Goal: Task Accomplishment & Management: Use online tool/utility

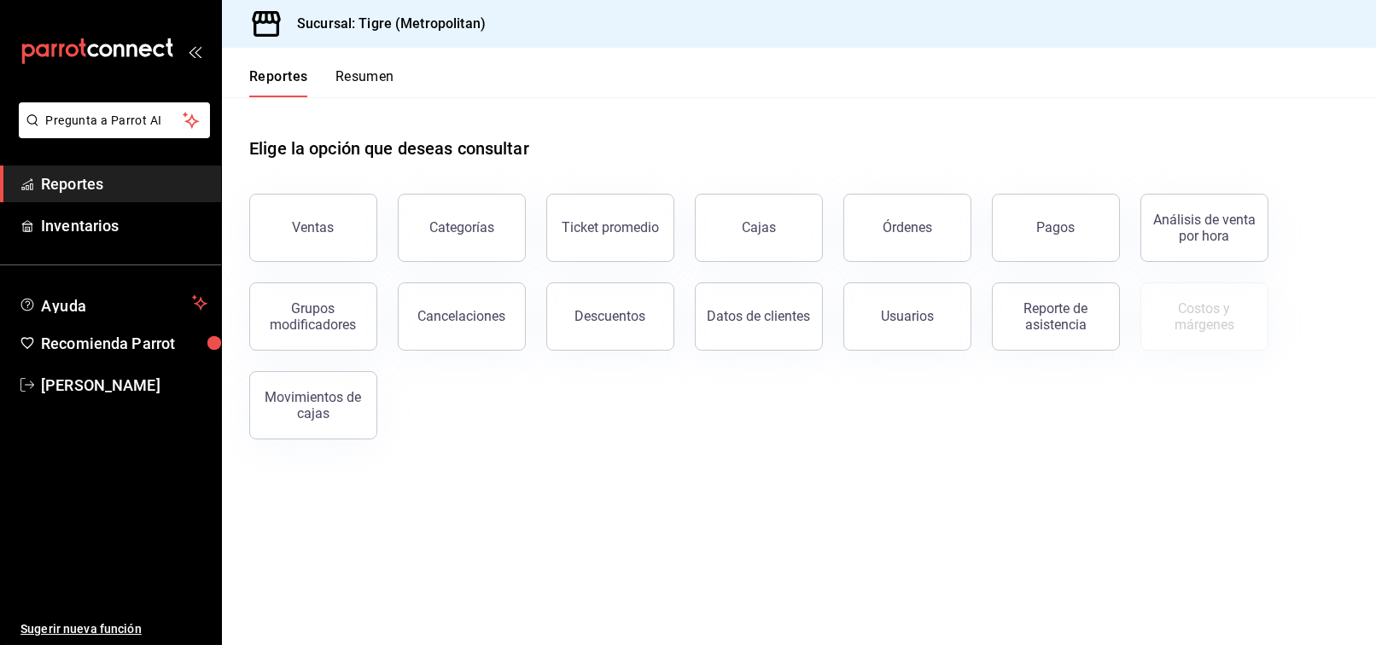
click at [345, 231] on button "Ventas" at bounding box center [313, 228] width 128 height 68
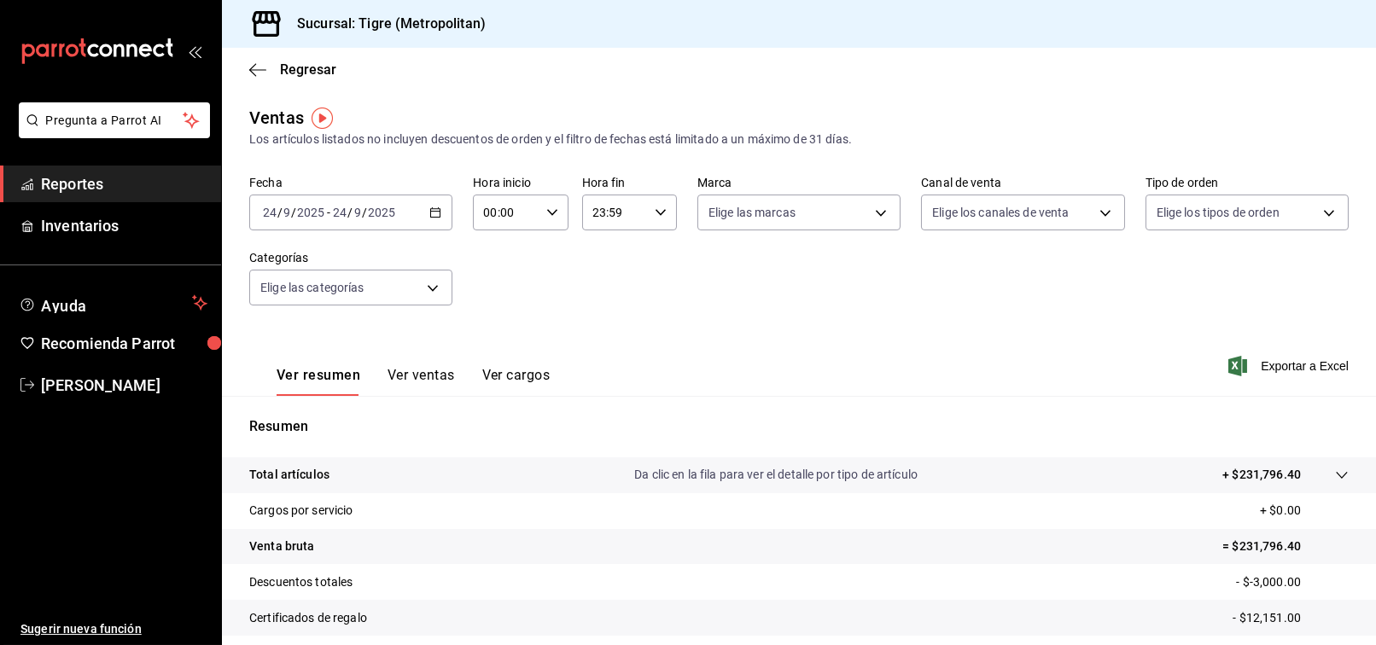
click at [435, 213] on icon "button" at bounding box center [435, 213] width 12 height 12
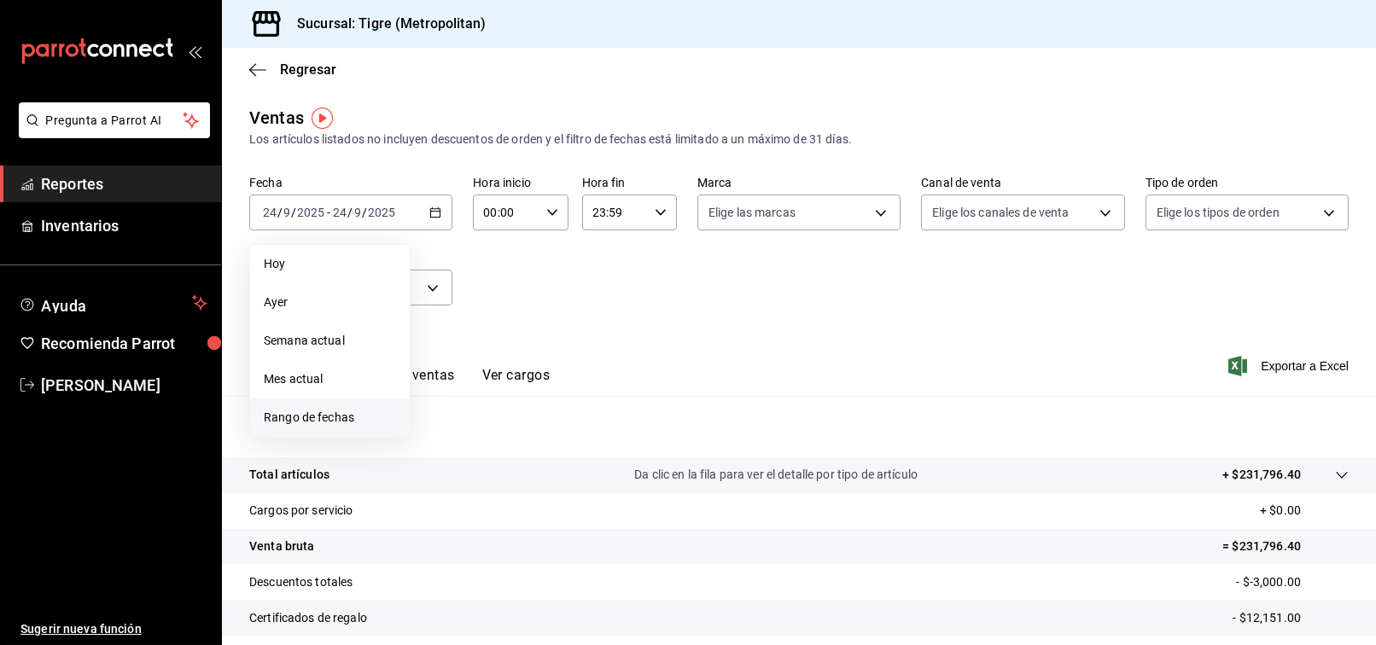
click at [347, 414] on span "Rango de fechas" at bounding box center [330, 418] width 132 height 18
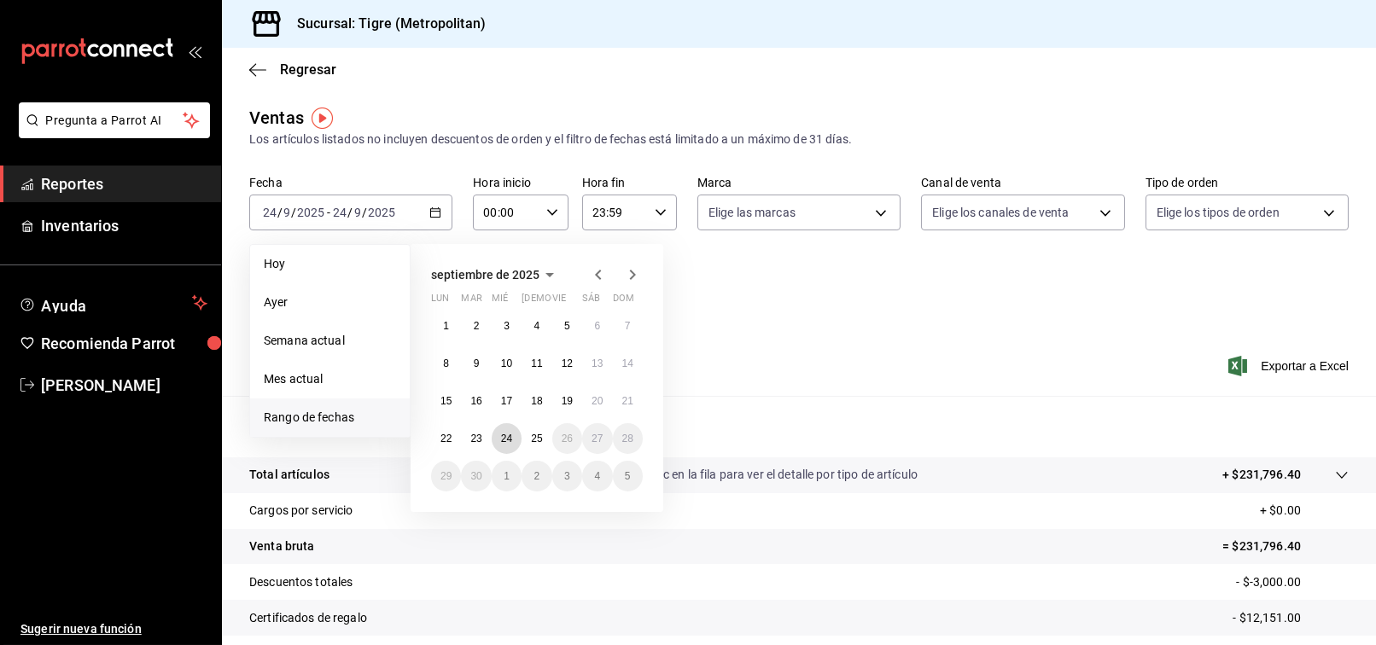
click at [505, 441] on abbr "24" at bounding box center [506, 439] width 11 height 12
click at [528, 441] on button "25" at bounding box center [537, 438] width 30 height 31
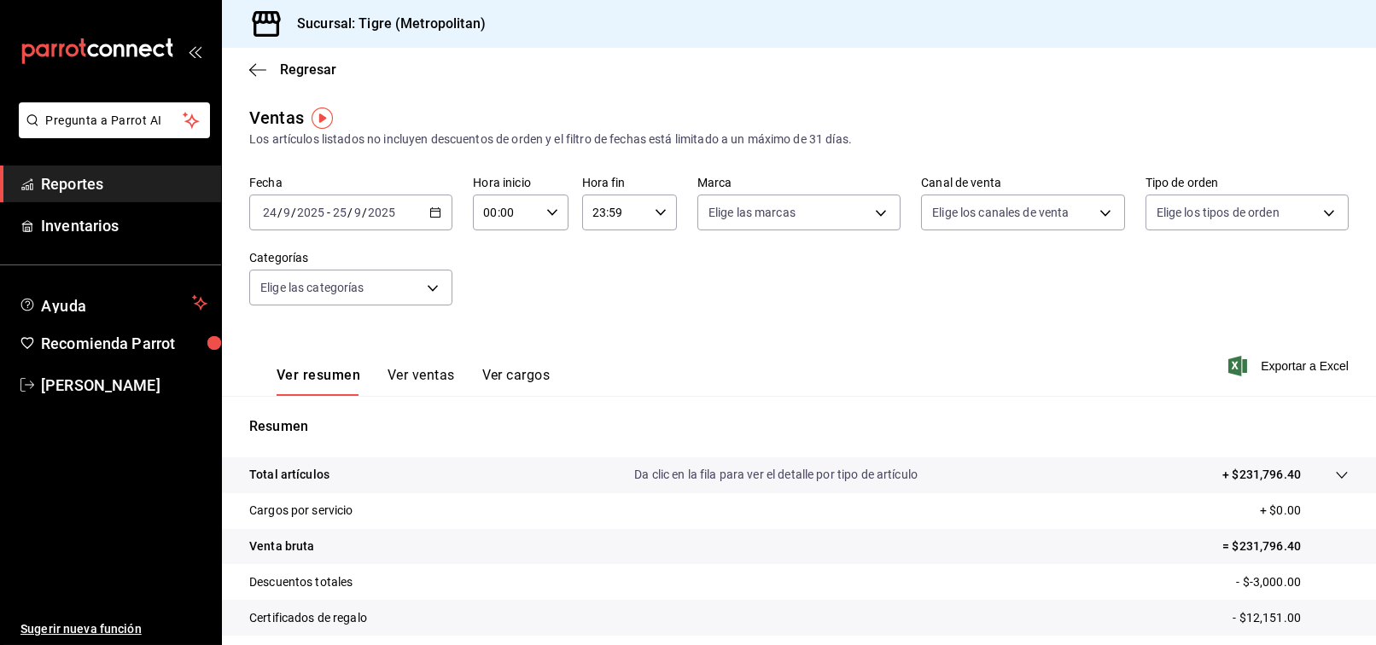
click at [552, 205] on div "00:00 Hora inicio" at bounding box center [520, 213] width 95 height 36
click at [494, 293] on button "03" at bounding box center [494, 285] width 40 height 34
type input "03:00"
click at [735, 297] on div at bounding box center [688, 322] width 1376 height 645
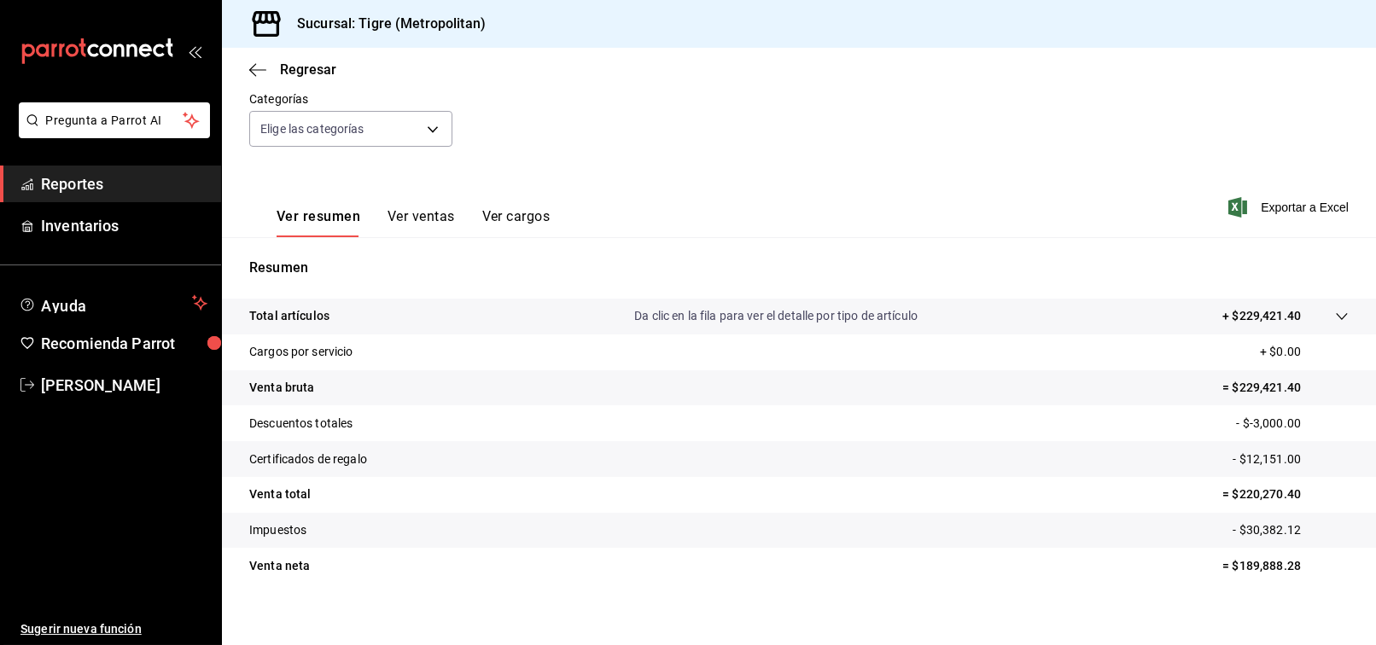
scroll to position [172, 0]
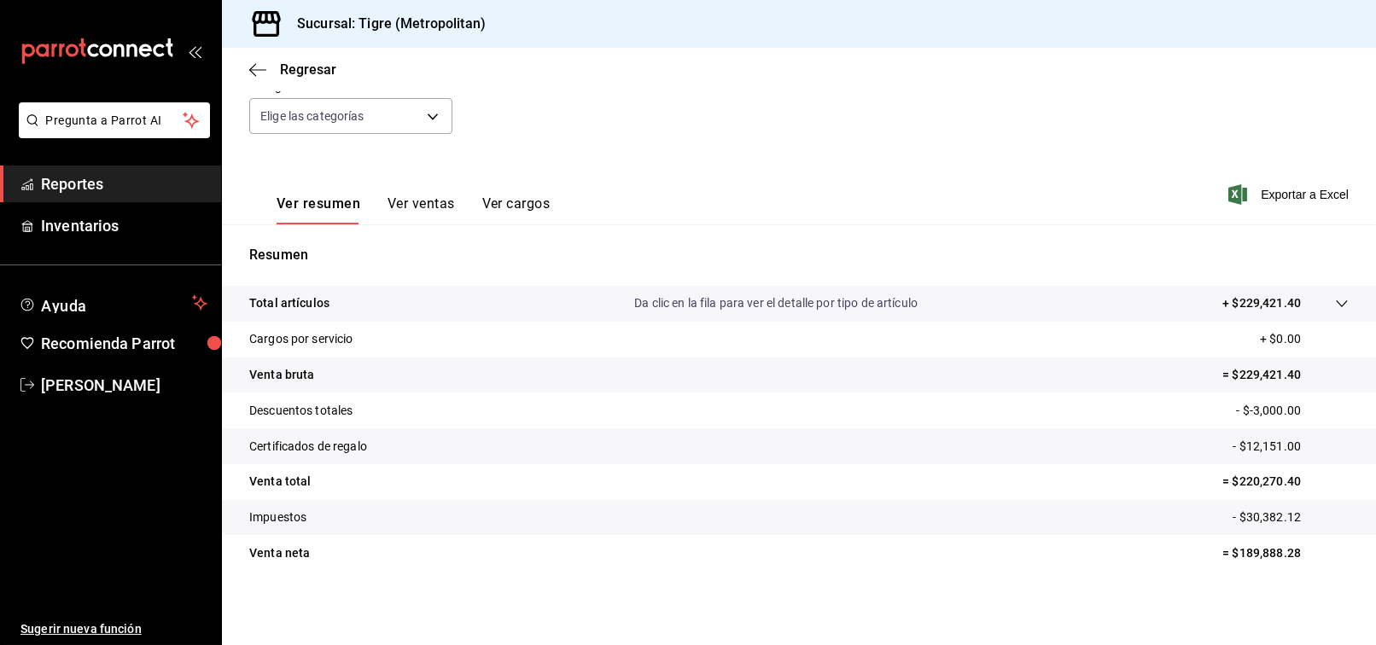
click at [119, 179] on span "Reportes" at bounding box center [124, 183] width 166 height 23
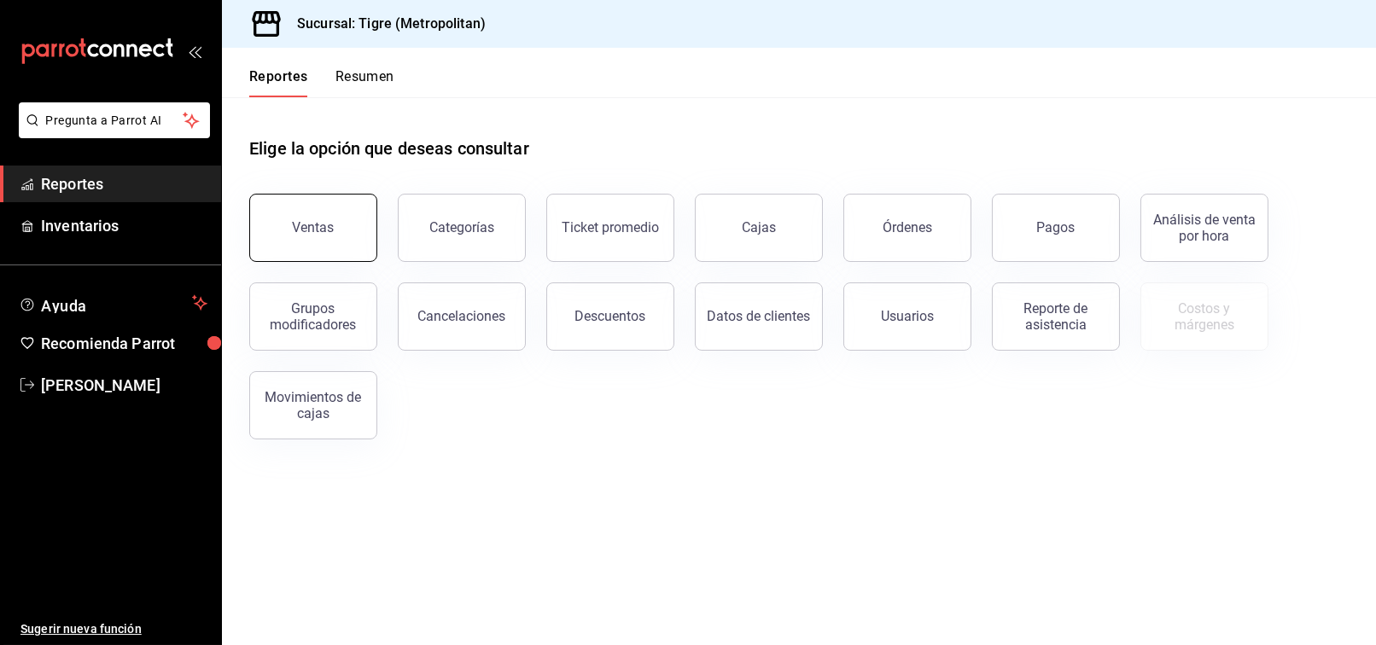
click at [291, 225] on button "Ventas" at bounding box center [313, 228] width 128 height 68
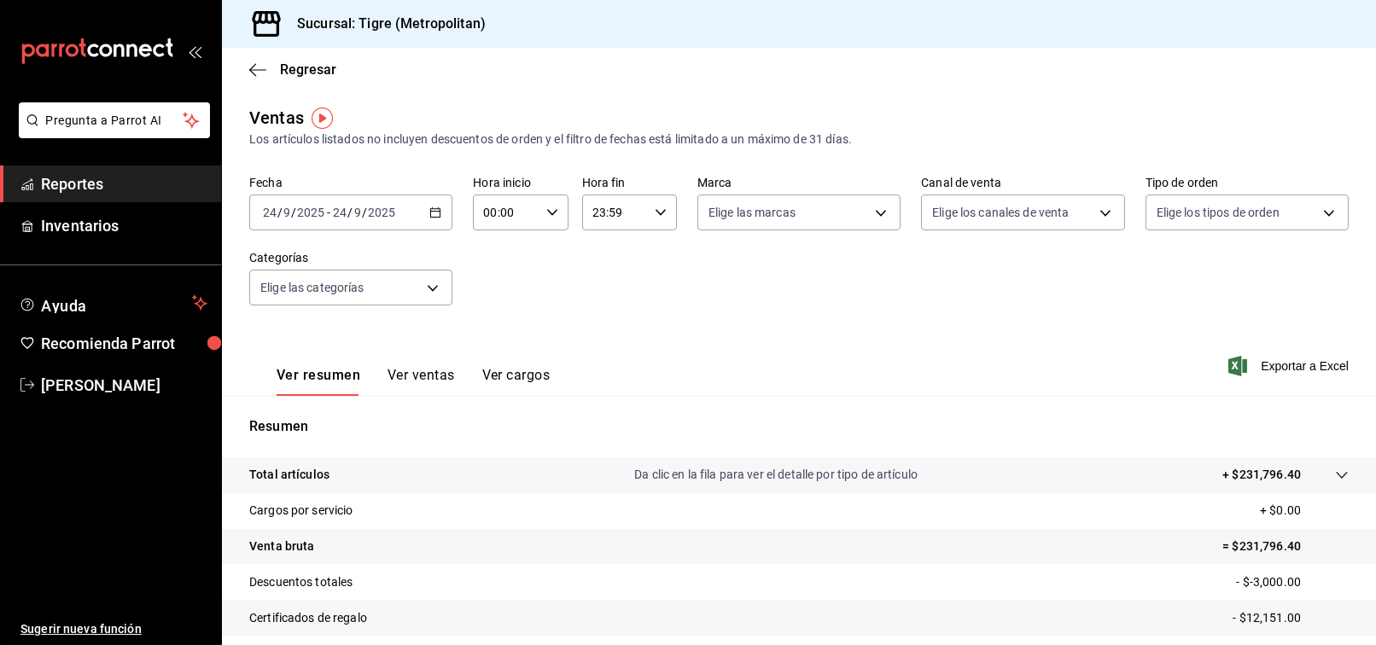
click at [436, 213] on icon "button" at bounding box center [435, 213] width 12 height 12
click at [546, 213] on icon "button" at bounding box center [552, 213] width 12 height 12
click at [486, 279] on span "03" at bounding box center [494, 285] width 20 height 14
type input "03:00"
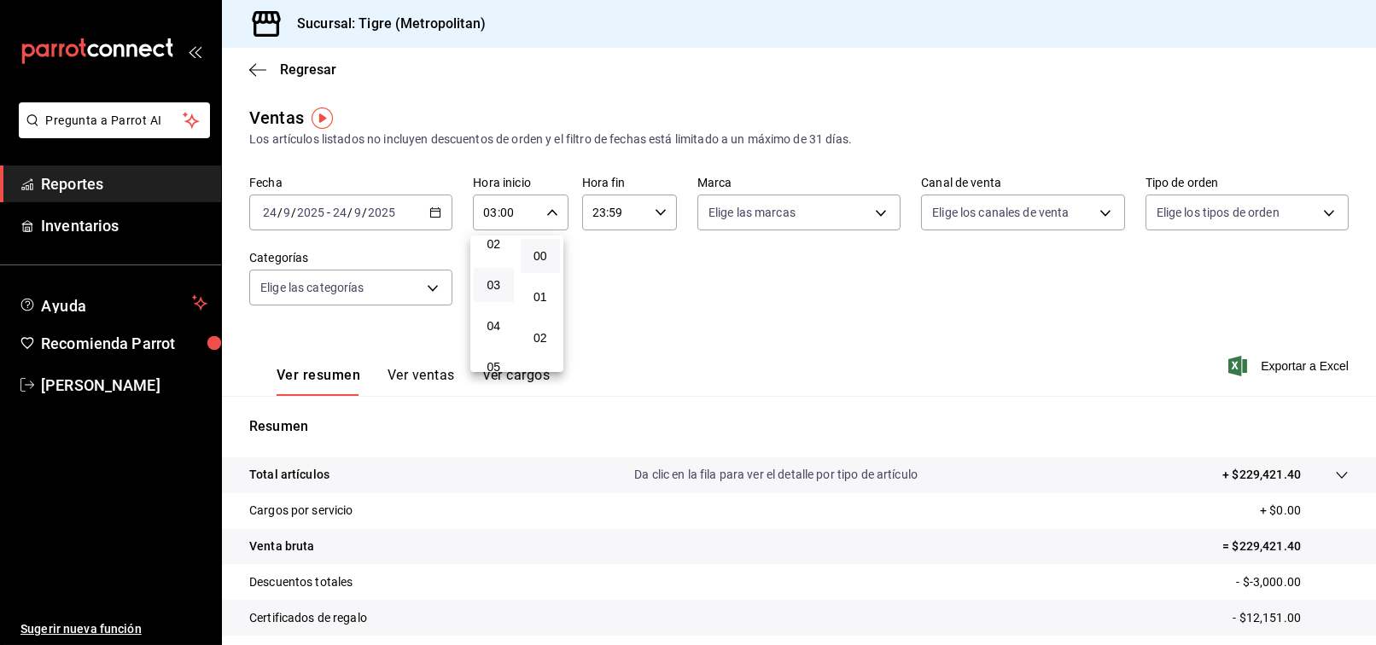
click at [880, 330] on div at bounding box center [688, 322] width 1376 height 645
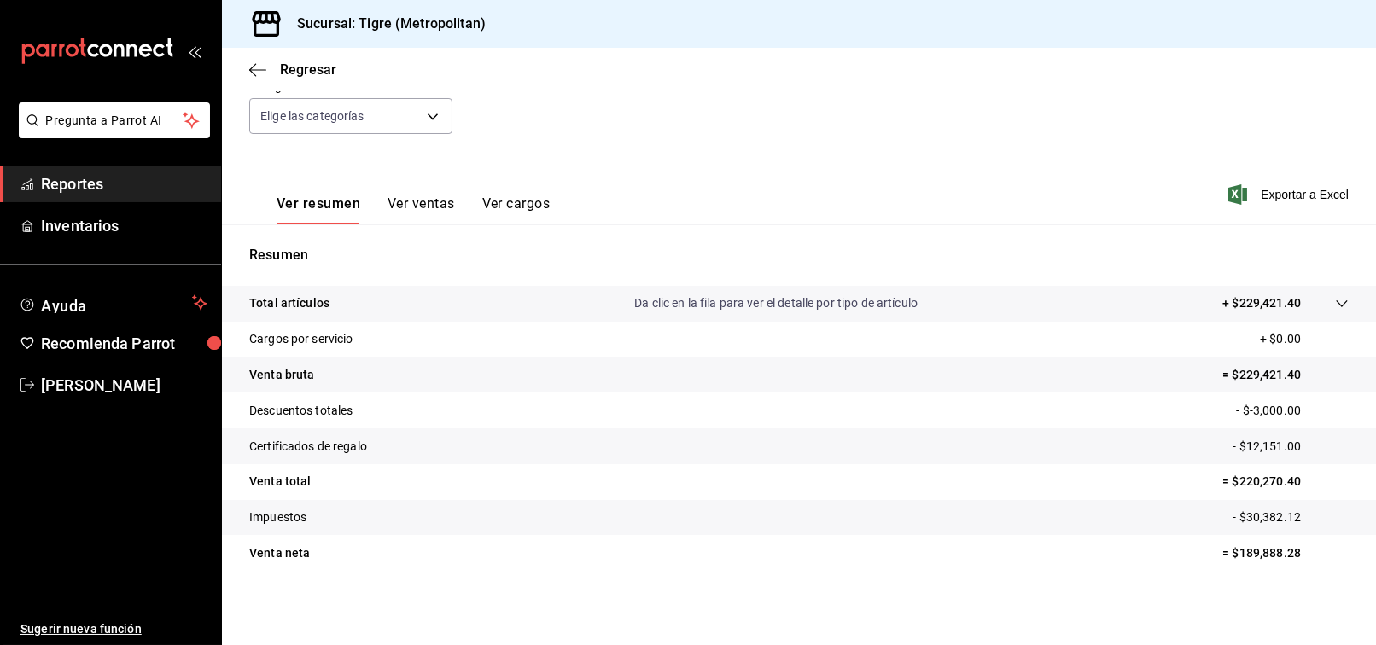
scroll to position [77, 0]
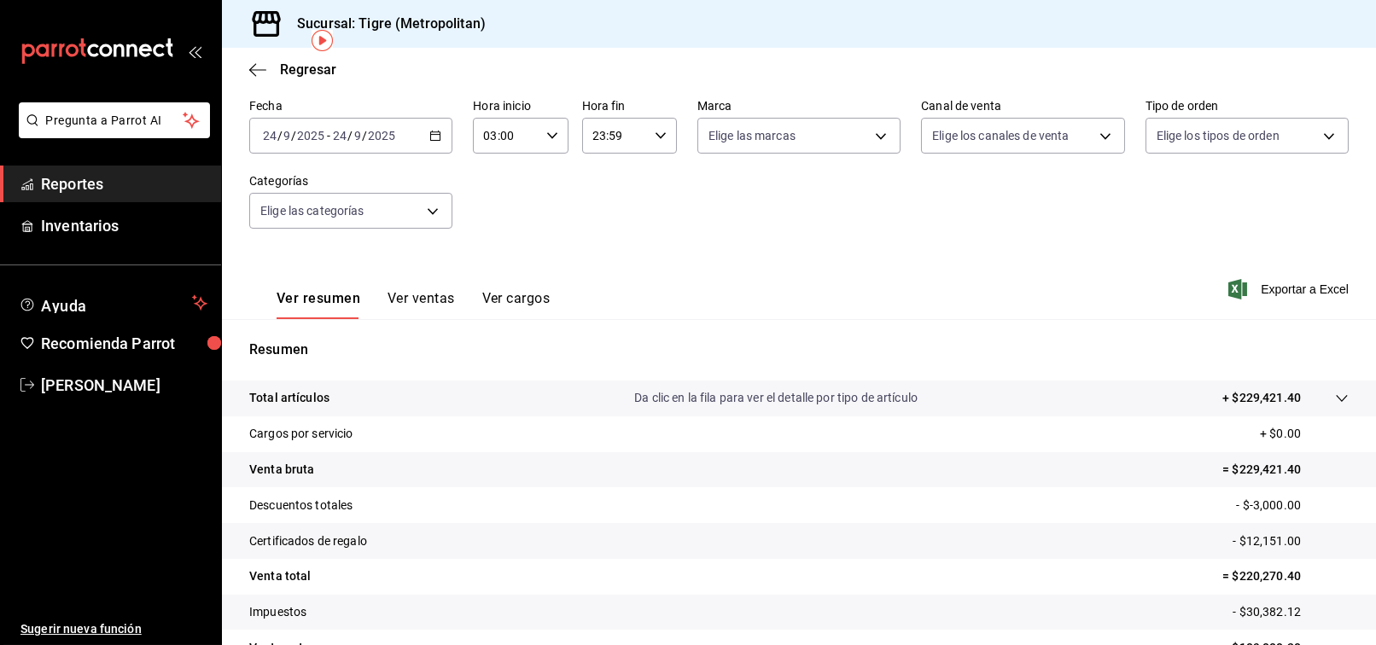
click at [429, 135] on icon "button" at bounding box center [435, 136] width 12 height 12
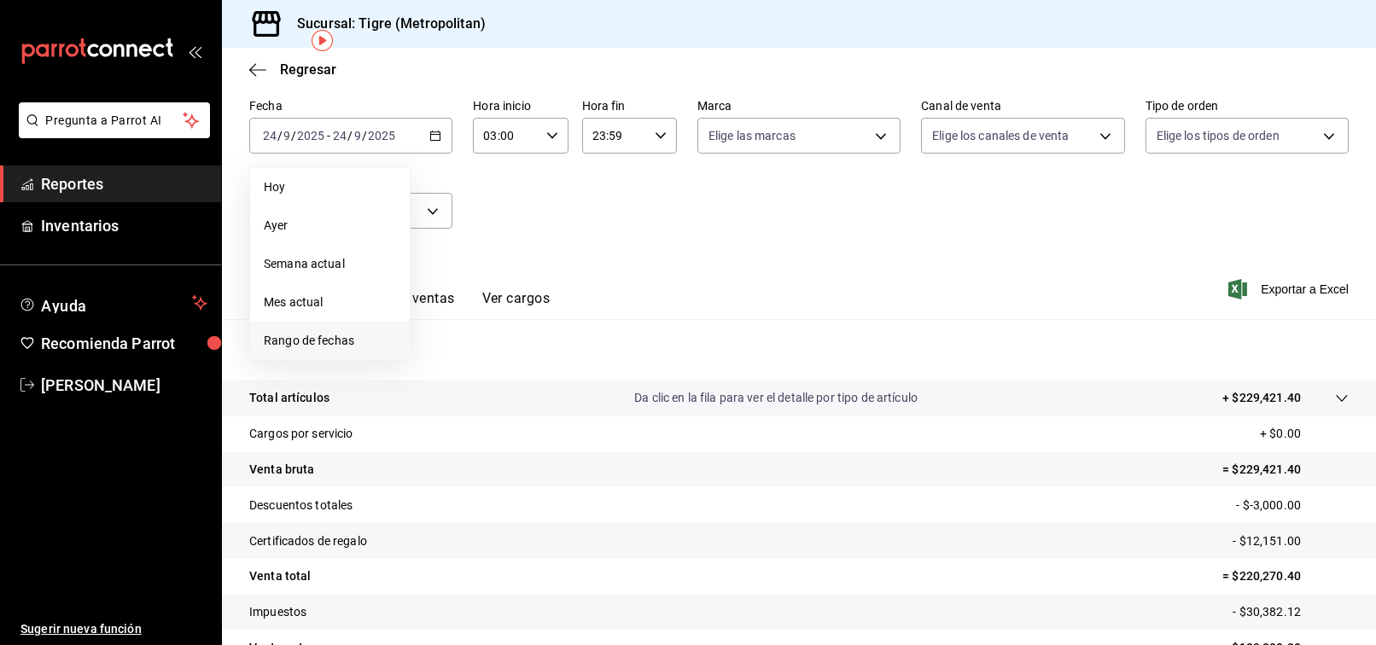
click at [309, 330] on li "Rango de fechas" at bounding box center [330, 341] width 160 height 38
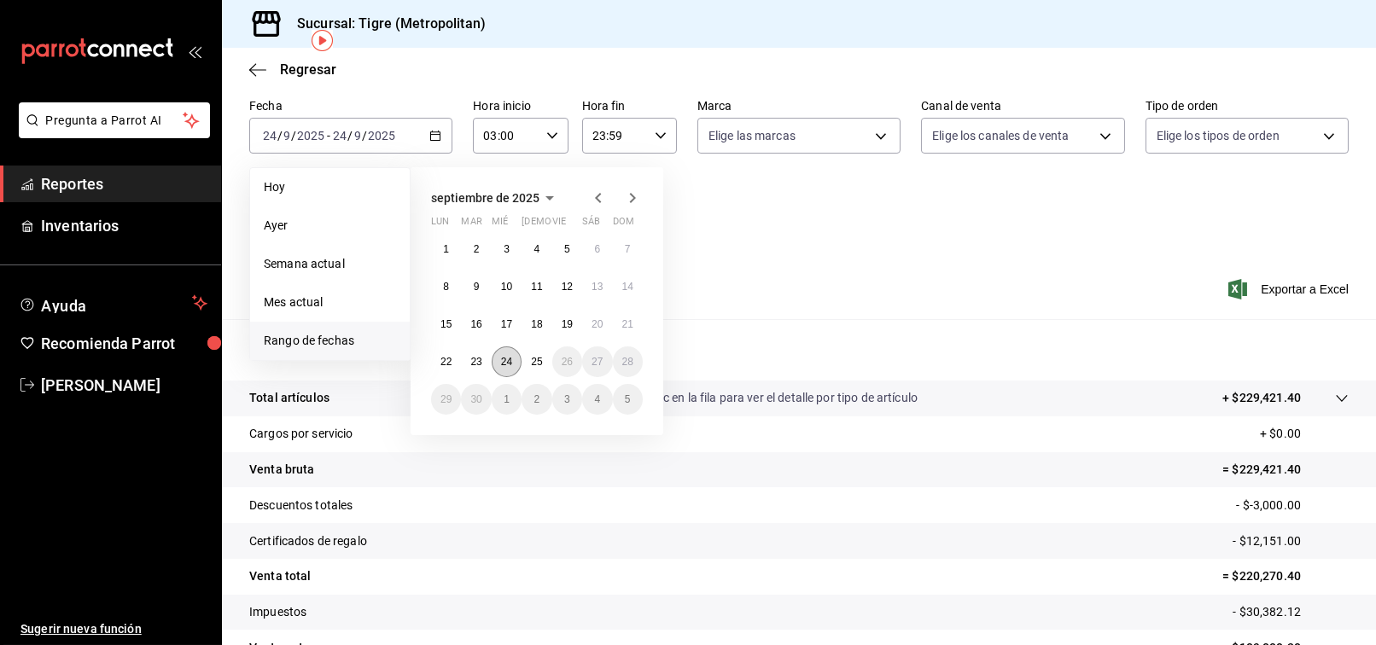
click at [503, 365] on abbr "24" at bounding box center [506, 362] width 11 height 12
click at [546, 356] on button "25" at bounding box center [537, 362] width 30 height 31
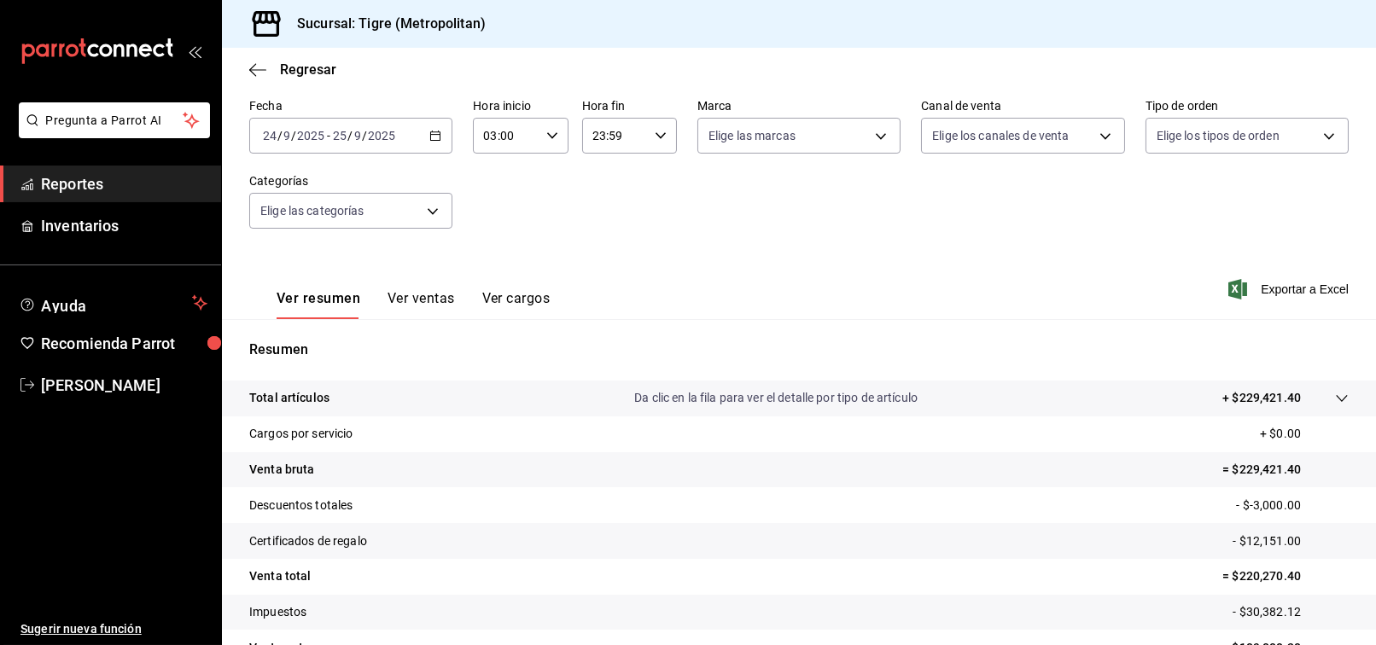
scroll to position [172, 0]
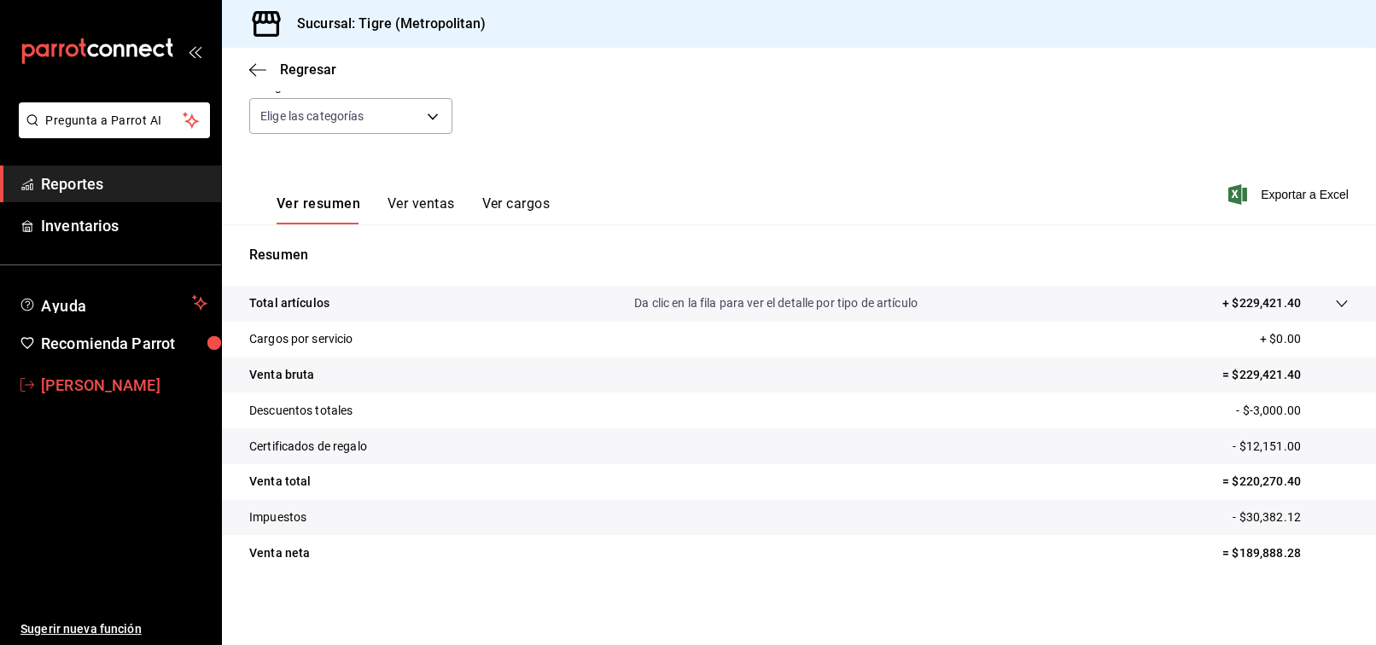
click at [120, 386] on span "[PERSON_NAME]" at bounding box center [124, 385] width 166 height 23
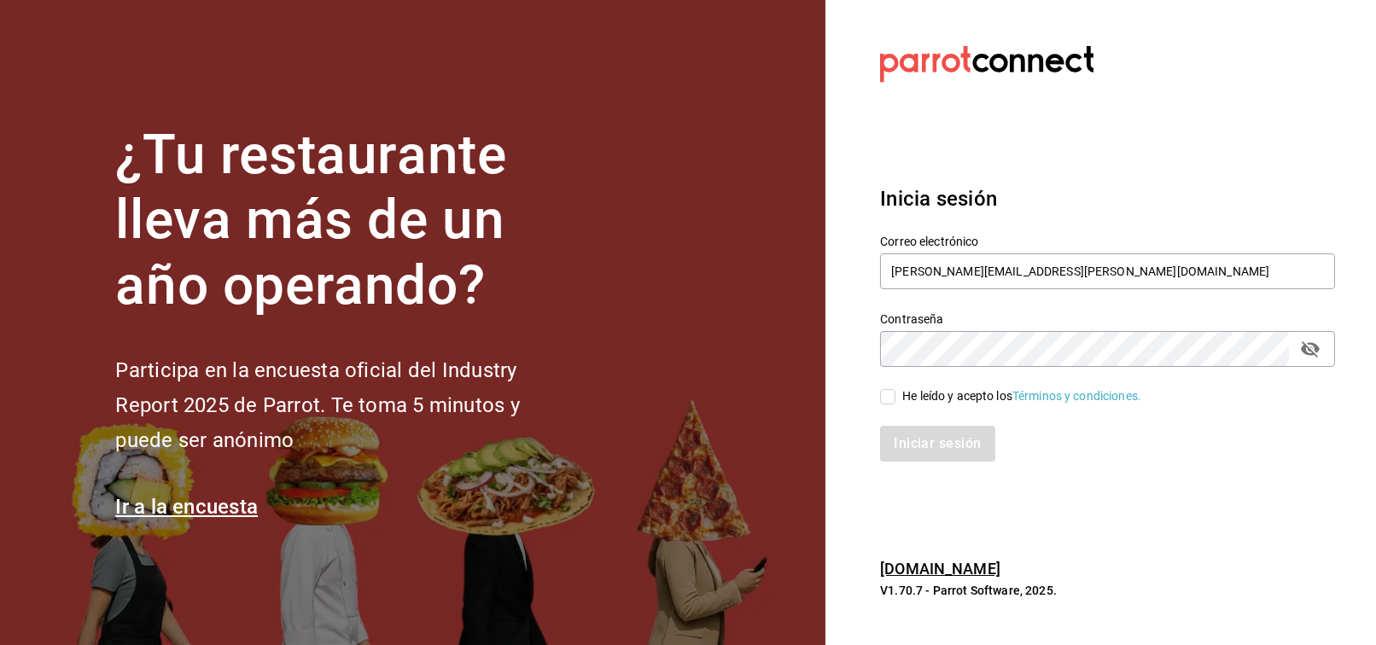
click at [901, 401] on span "He leído y acepto los Términos y condiciones." at bounding box center [1019, 397] width 246 height 18
click at [896, 401] on input "He leído y acepto los Términos y condiciones." at bounding box center [887, 396] width 15 height 15
checkbox input "true"
click at [910, 443] on button "Iniciar sesión" at bounding box center [938, 444] width 116 height 36
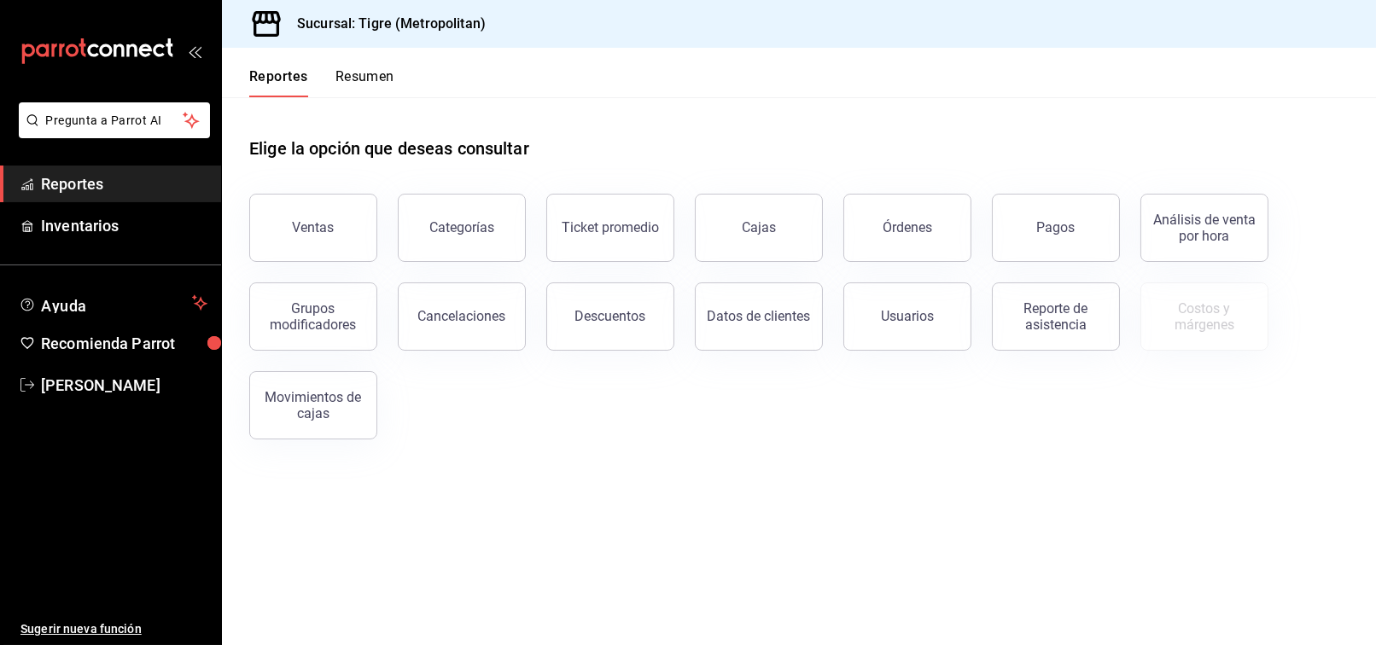
click at [1056, 208] on button "Pagos" at bounding box center [1056, 228] width 128 height 68
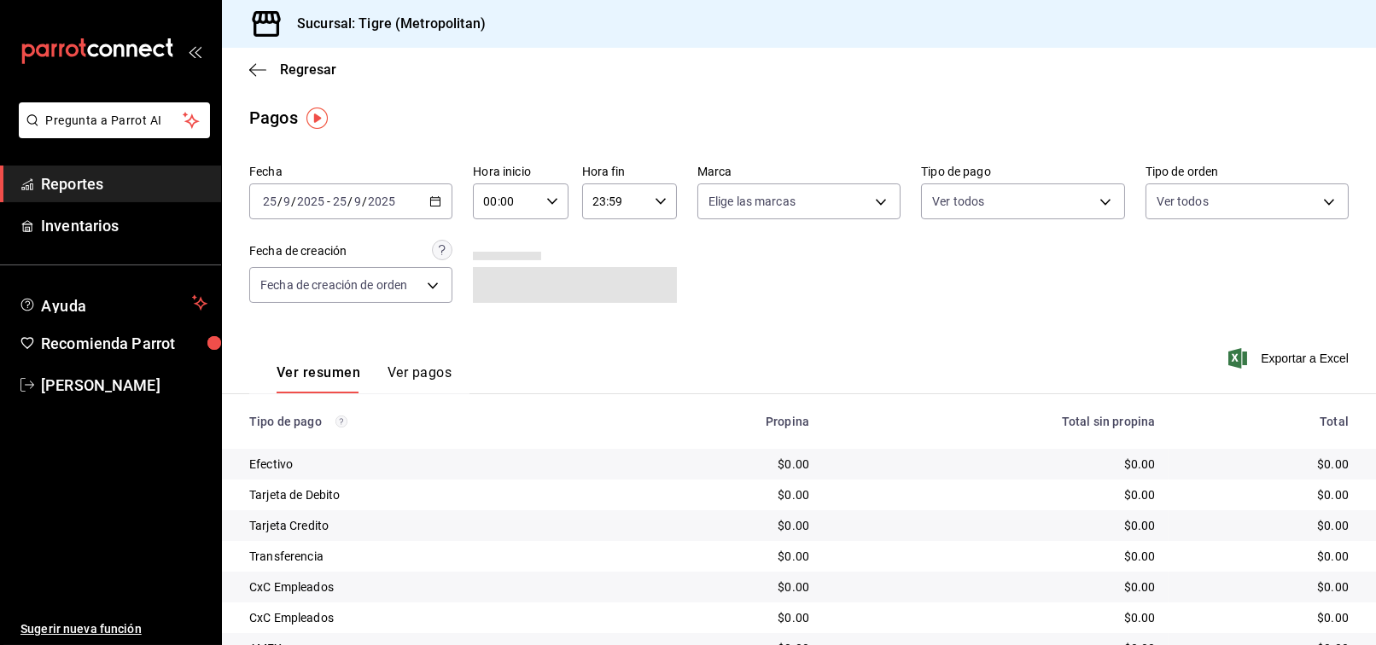
click at [443, 204] on div "2025-09-25 25 / 9 / 2025 - 2025-09-25 25 / 9 / 2025" at bounding box center [350, 202] width 203 height 36
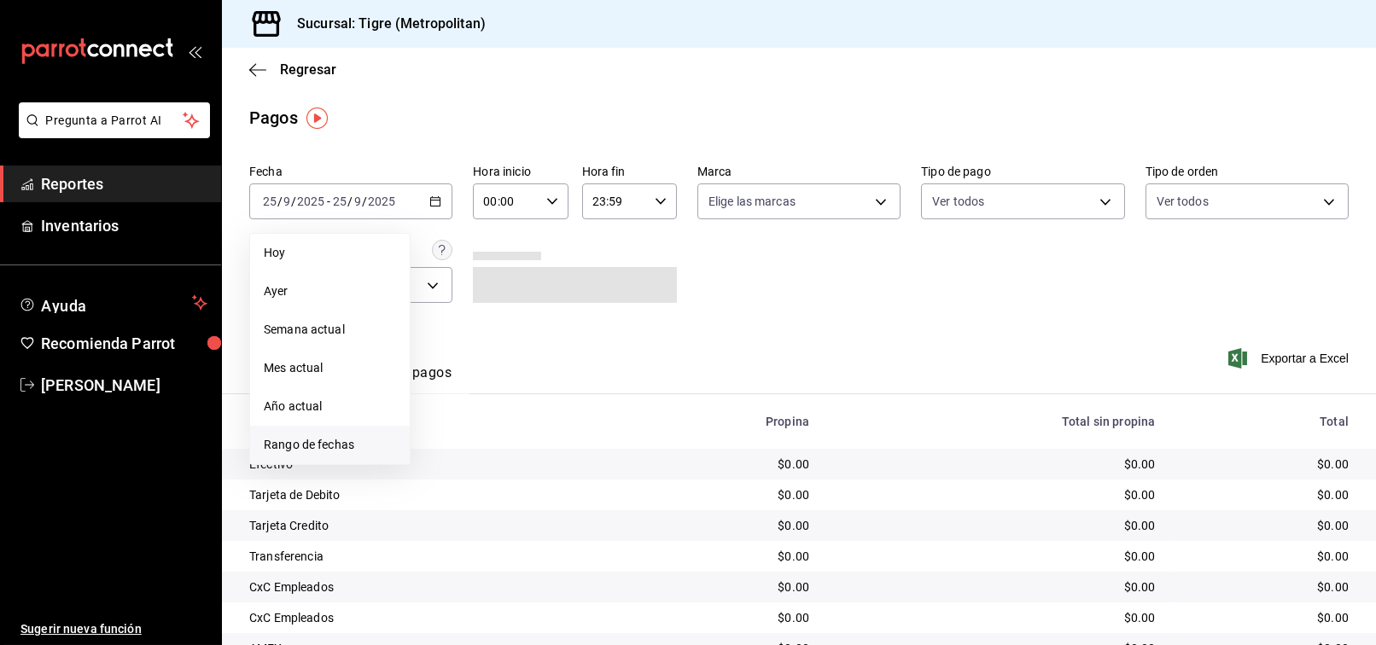
click at [317, 436] on span "Rango de fechas" at bounding box center [330, 445] width 132 height 18
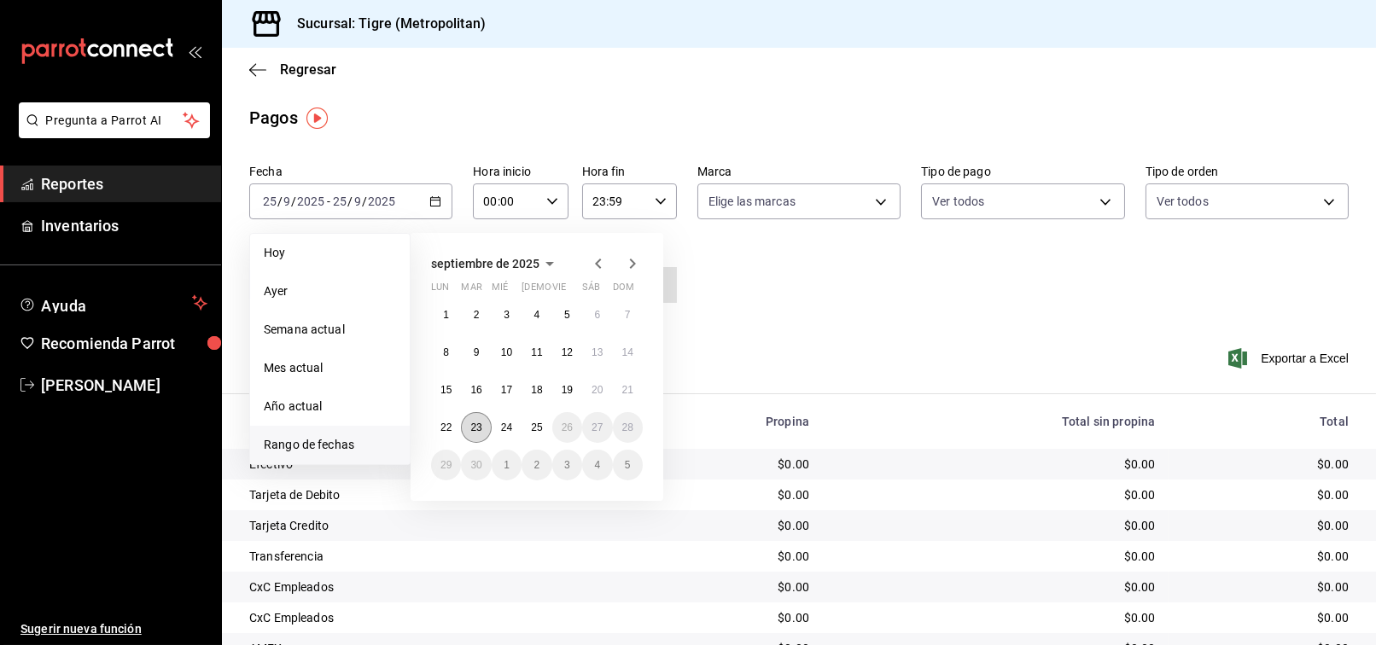
click at [482, 429] on abbr "23" at bounding box center [475, 428] width 11 height 12
click at [507, 427] on abbr "24" at bounding box center [506, 428] width 11 height 12
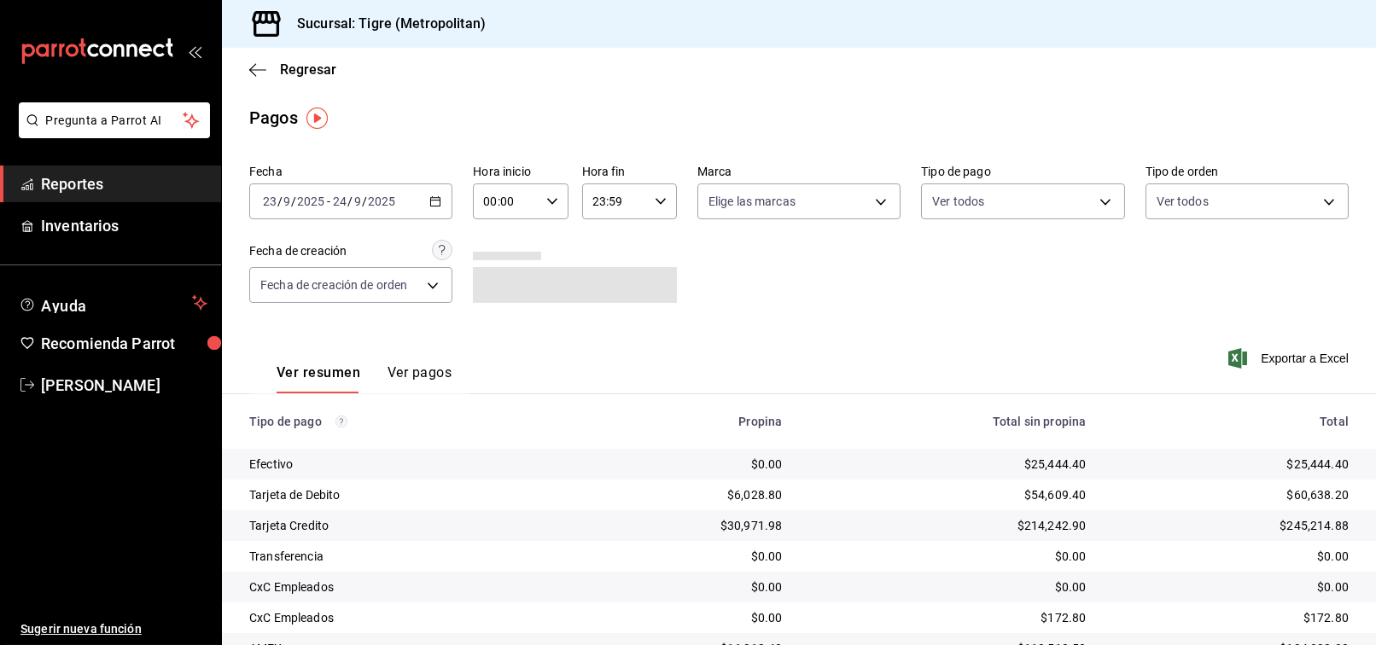
click at [547, 197] on icon "button" at bounding box center [552, 202] width 12 height 12
click at [500, 313] on button "02" at bounding box center [494, 327] width 40 height 34
type input "02:00"
click at [648, 201] on div at bounding box center [688, 322] width 1376 height 645
click at [656, 201] on \(Stroke\) "button" at bounding box center [661, 201] width 10 height 6
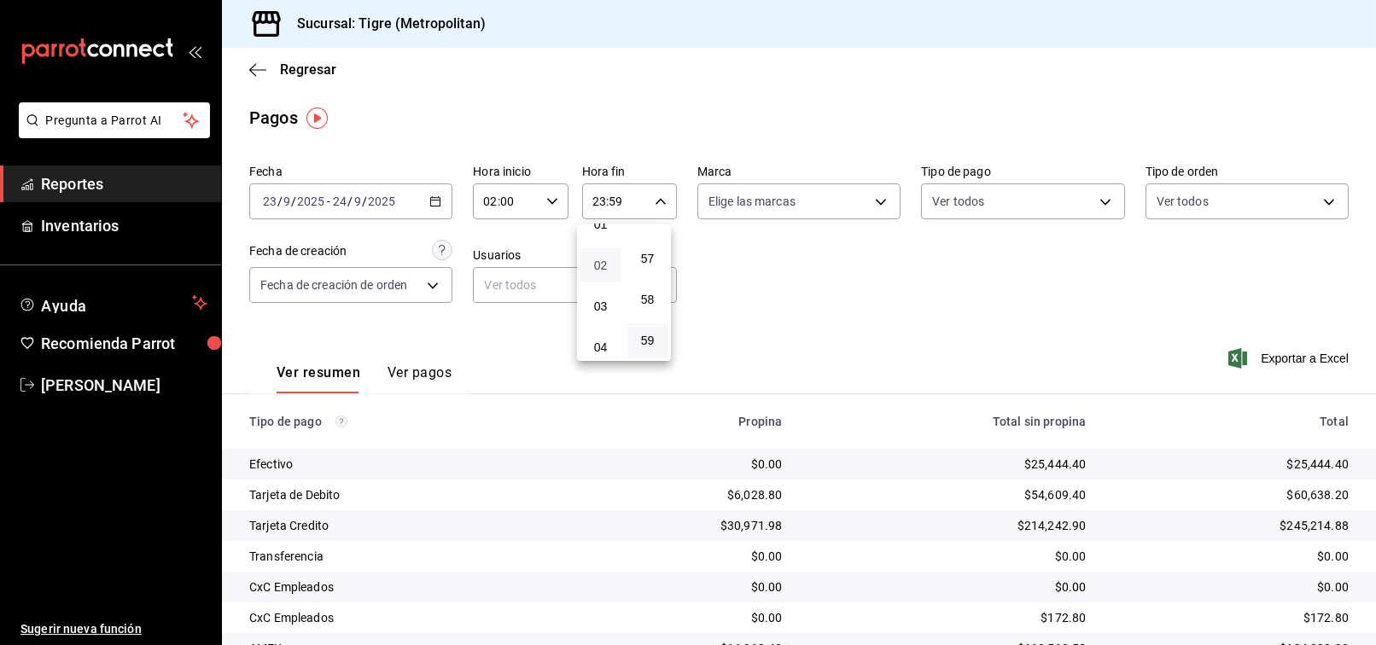
scroll to position [94, 0]
click at [600, 245] on button "02" at bounding box center [601, 233] width 40 height 34
click at [855, 316] on div at bounding box center [688, 322] width 1376 height 645
click at [655, 205] on icon "button" at bounding box center [661, 202] width 12 height 12
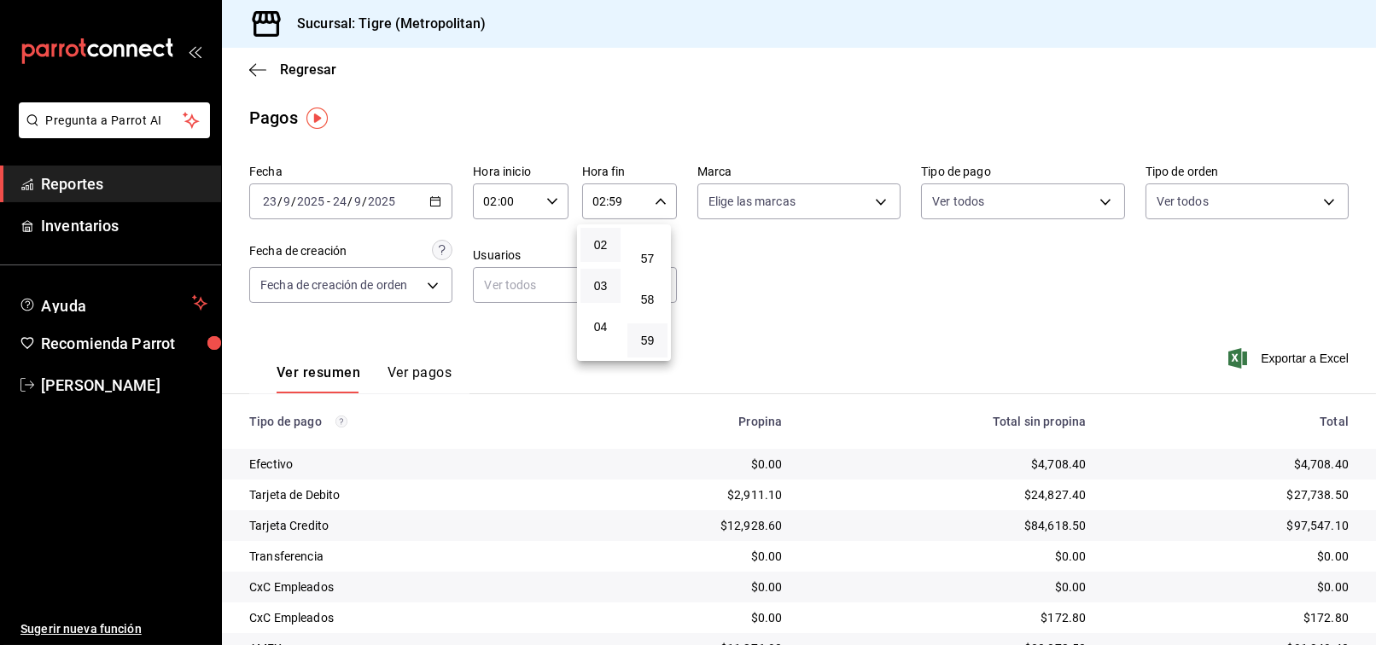
click at [602, 274] on button "03" at bounding box center [601, 286] width 40 height 34
click at [651, 243] on span "00" at bounding box center [648, 245] width 20 height 14
type input "03:00"
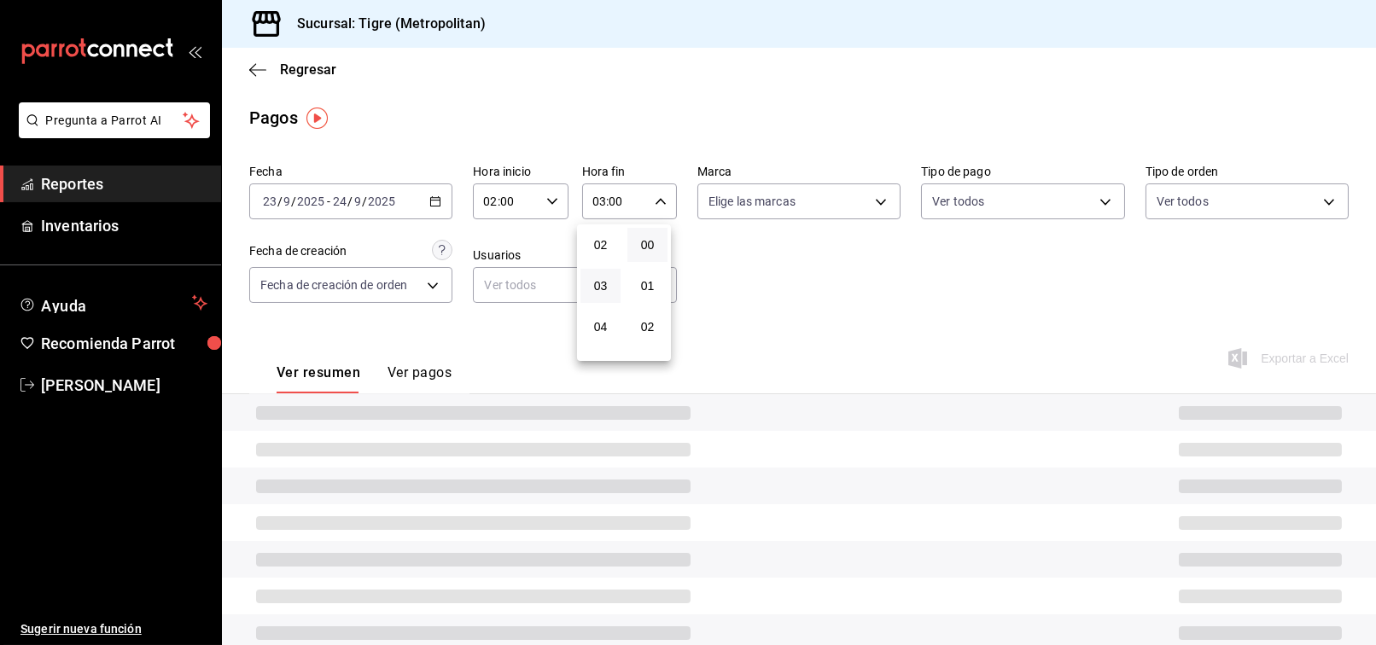
click at [818, 296] on div at bounding box center [688, 322] width 1376 height 645
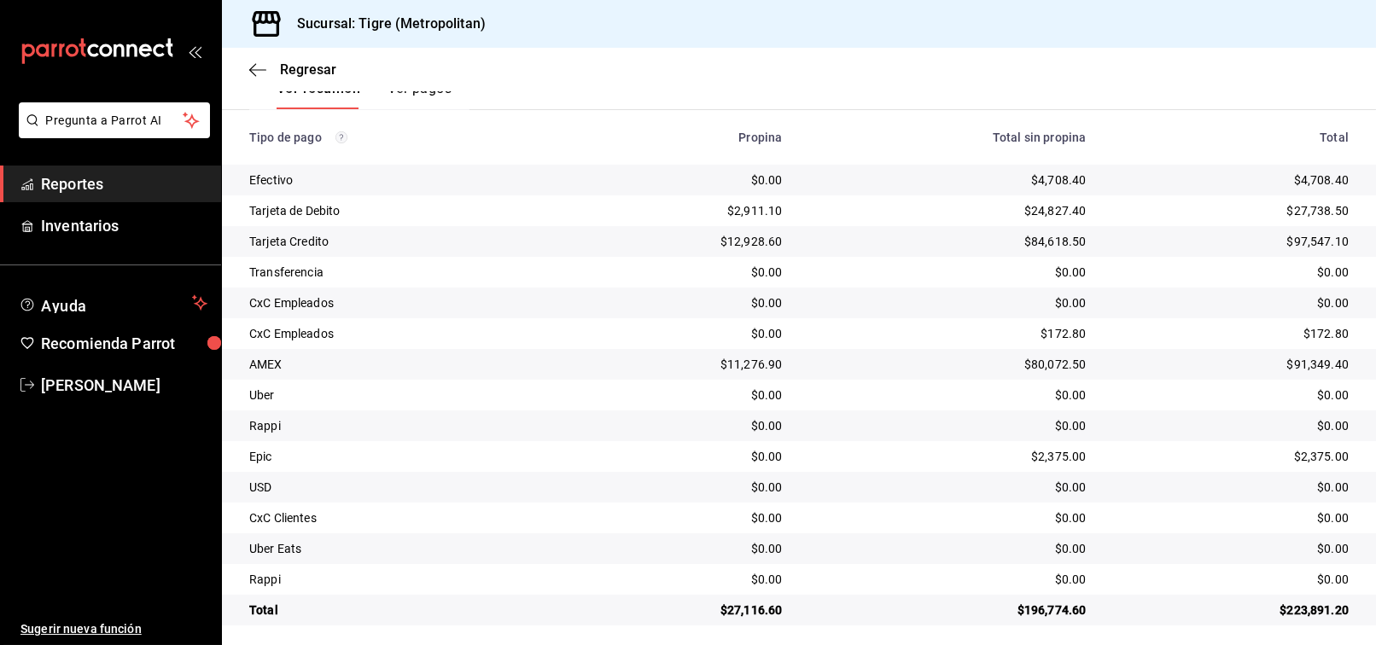
scroll to position [291, 0]
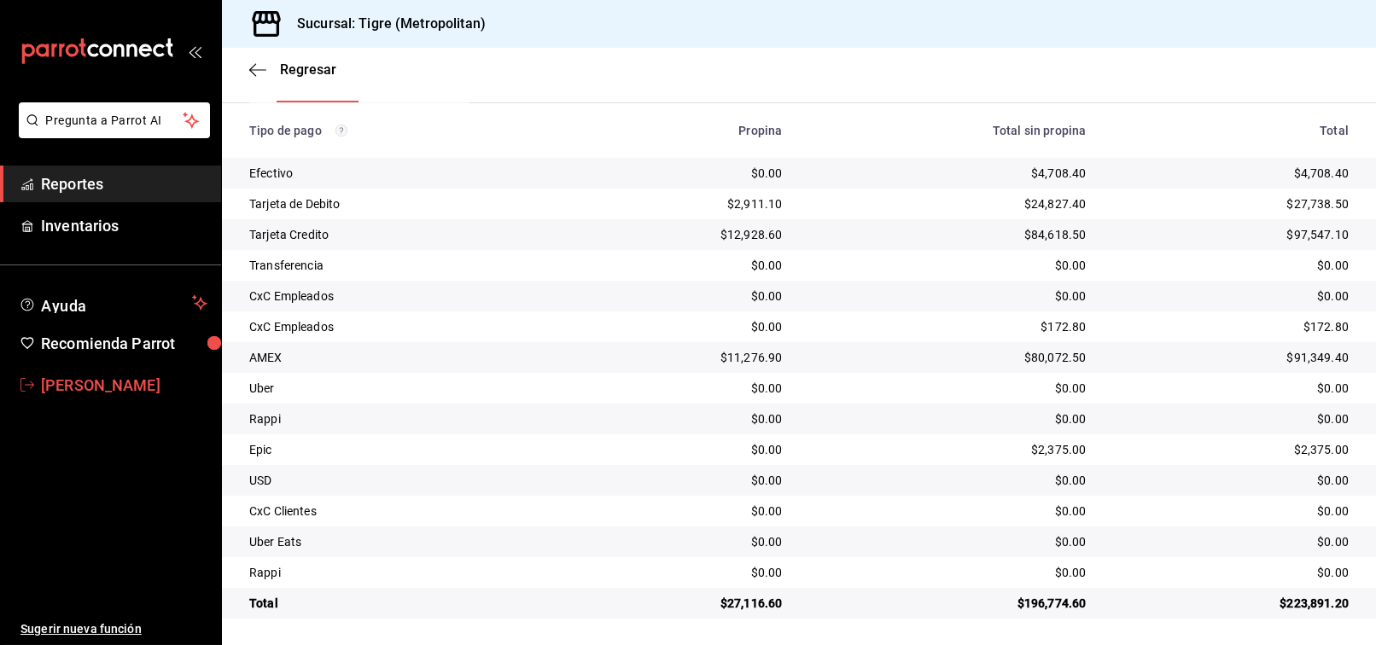
click at [112, 395] on span "[PERSON_NAME]" at bounding box center [124, 385] width 166 height 23
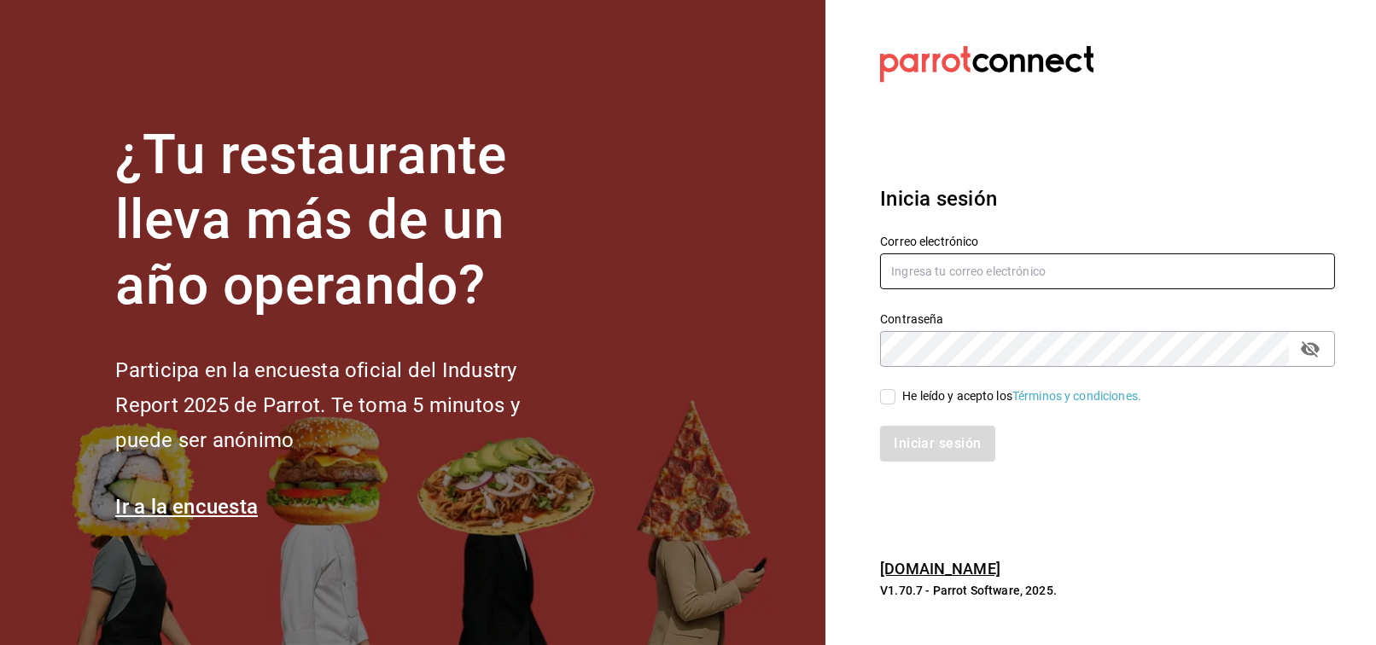
type input "[PERSON_NAME][EMAIL_ADDRESS][PERSON_NAME][DOMAIN_NAME]"
